Goal: Information Seeking & Learning: Check status

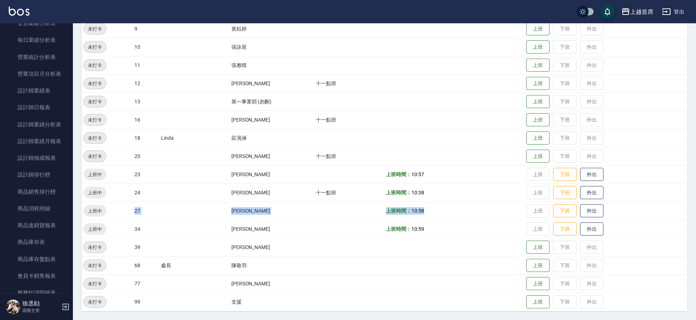
scroll to position [402, 0]
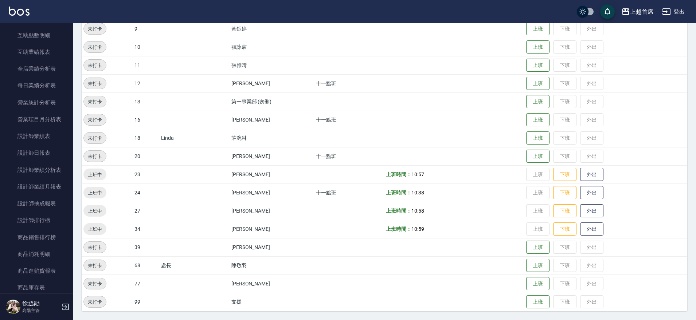
drag, startPoint x: 69, startPoint y: 142, endPoint x: 67, endPoint y: 149, distance: 7.8
click at [67, 149] on nav "櫃檯作業 打帳單 帳單列表 掛單列表 座位開單 營業儀表板 現金收支登錄 高階收支登錄 材料自購登錄 每日結帳 排班表 現場電腦打卡 掃碼打卡 預約管理 預約…" at bounding box center [36, 158] width 73 height 270
click at [66, 139] on link "設計師排行榜" at bounding box center [36, 137] width 67 height 17
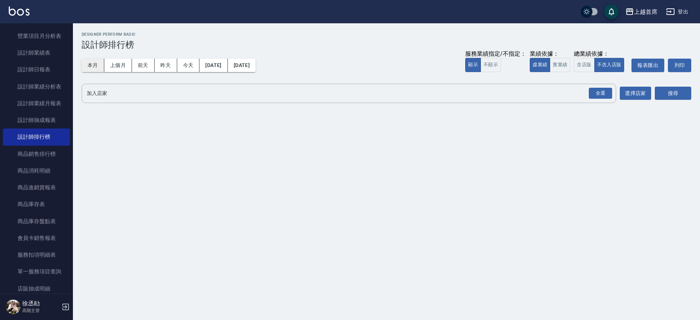
click at [99, 66] on button "本月" at bounding box center [93, 65] width 23 height 13
click at [555, 68] on button "實業績" at bounding box center [560, 65] width 20 height 14
click at [600, 91] on div "全選" at bounding box center [600, 93] width 23 height 11
click at [692, 87] on div "上越首席 [DATE] - [DATE] 設計師排行榜 列印時間： [DATE][PHONE_NUMBER]:56 Designer Perform Basi…" at bounding box center [386, 69] width 627 height 93
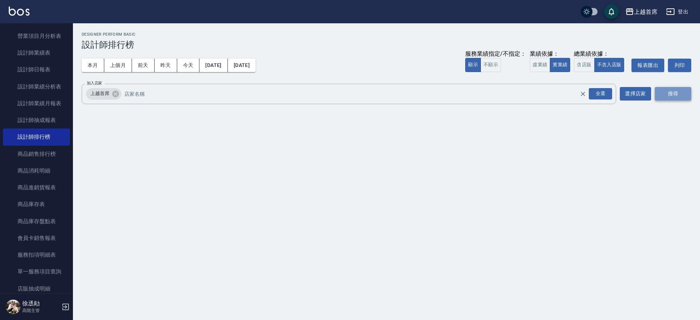
click at [666, 90] on button "搜尋" at bounding box center [673, 93] width 36 height 13
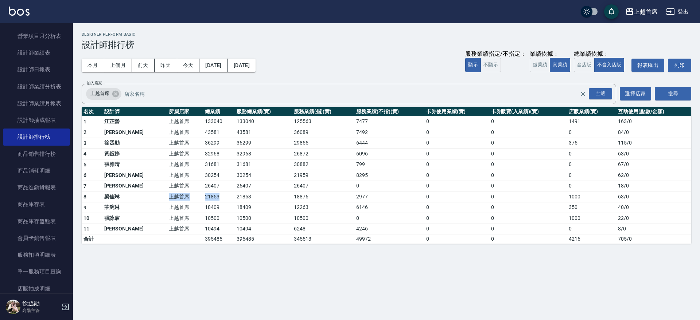
drag, startPoint x: 130, startPoint y: 194, endPoint x: 209, endPoint y: 201, distance: 79.4
click at [207, 201] on tr "8 [PERSON_NAME]首席 21853 21853 18876 2977 0 0 1000 63 / 0" at bounding box center [386, 197] width 609 height 11
click at [213, 199] on td "21853" at bounding box center [219, 197] width 32 height 11
click at [164, 59] on button "昨天" at bounding box center [166, 65] width 23 height 13
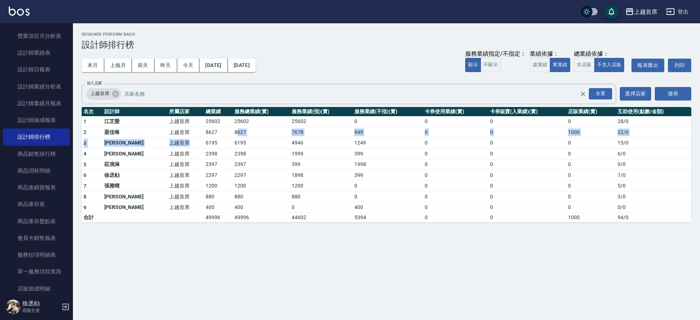
drag, startPoint x: 172, startPoint y: 138, endPoint x: 217, endPoint y: 135, distance: 44.9
click at [217, 135] on tbody "1 [PERSON_NAME]首席 25602 25602 25602 0 0 0 0 28 / 0 2 [PERSON_NAME]首席 8627 8627 …" at bounding box center [386, 169] width 609 height 106
click at [233, 135] on td "8627" at bounding box center [261, 132] width 57 height 11
drag, startPoint x: 191, startPoint y: 130, endPoint x: 177, endPoint y: 130, distance: 13.9
click at [177, 130] on tr "2 [PERSON_NAME]首席 8627 8627 7678 949 0 0 1000 22 / 0" at bounding box center [386, 132] width 609 height 11
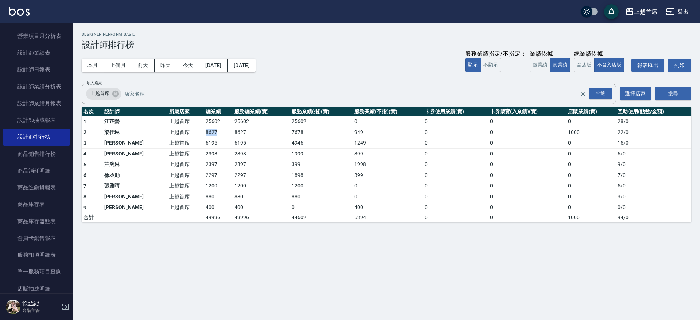
click at [177, 130] on td "上越首席" at bounding box center [185, 132] width 36 height 11
